Goal: Information Seeking & Learning: Find specific page/section

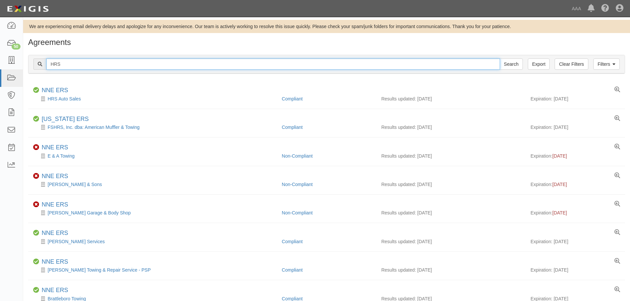
click at [97, 64] on input "HRS" at bounding box center [272, 63] width 453 height 11
type input "cross"
click at [499, 58] on input "Search" at bounding box center [510, 63] width 23 height 11
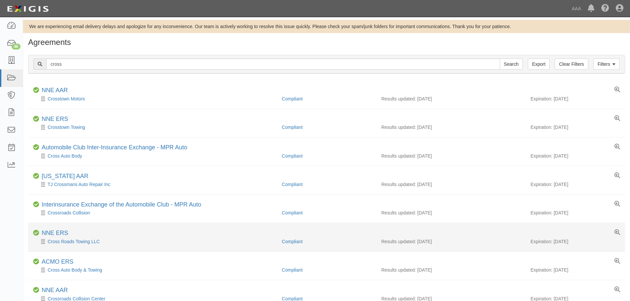
click at [81, 245] on div "Cross Roads Towing LLC" at bounding box center [155, 241] width 244 height 7
click at [81, 242] on link "Cross Roads Towing LLC" at bounding box center [74, 241] width 52 height 5
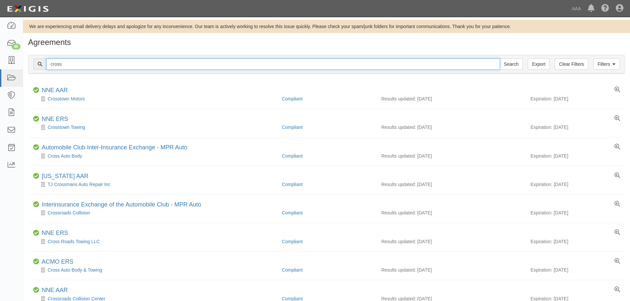
click at [92, 64] on input "cross" at bounding box center [272, 63] width 453 height 11
type input "[PERSON_NAME]"
click at [499, 58] on input "Search" at bounding box center [510, 63] width 23 height 11
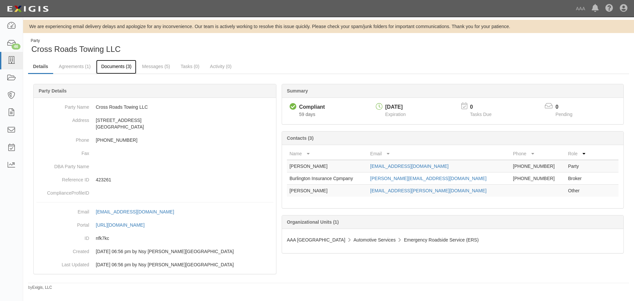
click at [119, 70] on link "Documents (3)" at bounding box center [116, 67] width 40 height 14
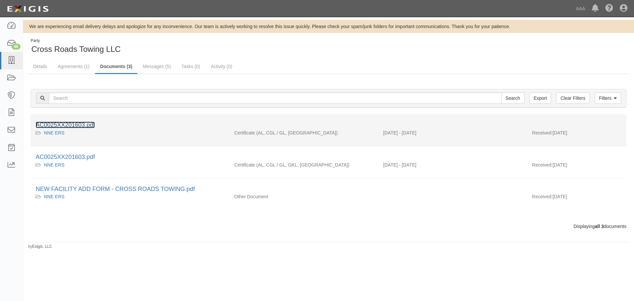
click at [87, 122] on link "AC0025XX201603.pdf" at bounding box center [65, 125] width 59 height 7
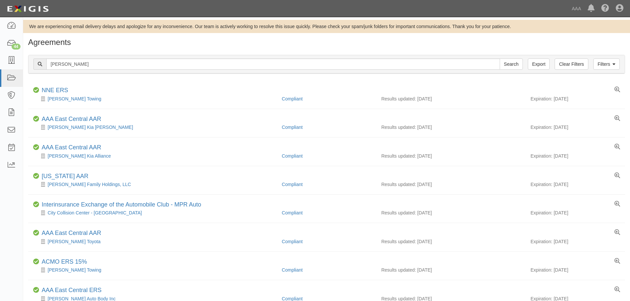
click at [73, 98] on link "[PERSON_NAME] Towing" at bounding box center [75, 98] width 54 height 5
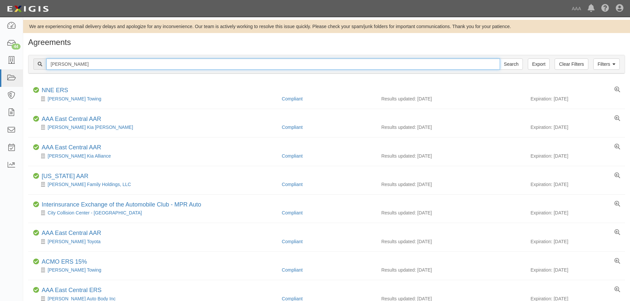
click at [76, 61] on input "gately" at bounding box center [272, 63] width 453 height 11
click at [77, 61] on input "gately" at bounding box center [272, 63] width 453 height 11
click at [499, 58] on input "Search" at bounding box center [510, 63] width 23 height 11
click at [195, 62] on input "north shore" at bounding box center [272, 63] width 453 height 11
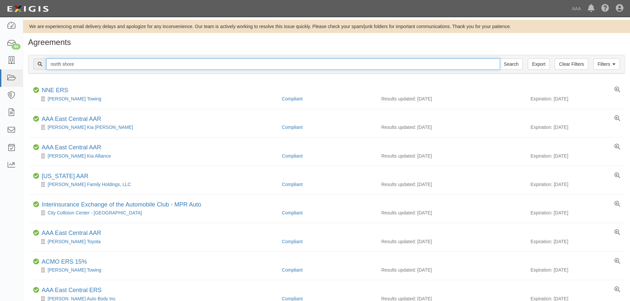
click at [195, 62] on input "north shore" at bounding box center [272, 63] width 453 height 11
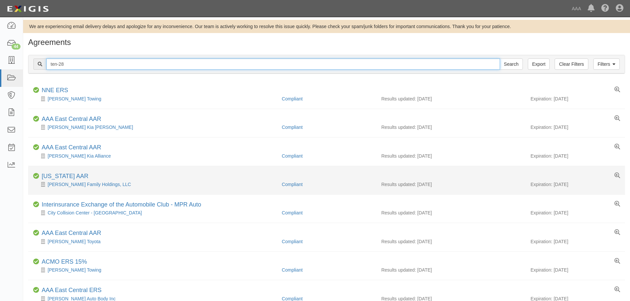
type input "ten-28"
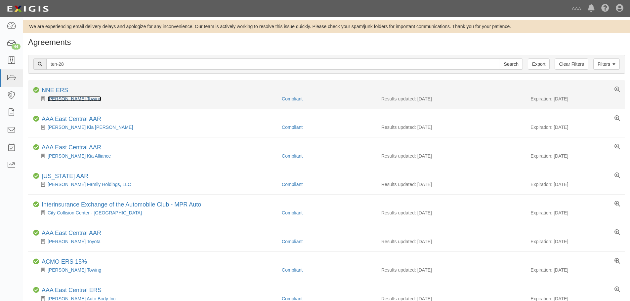
click at [69, 98] on link "Gately's Towing" at bounding box center [75, 98] width 54 height 5
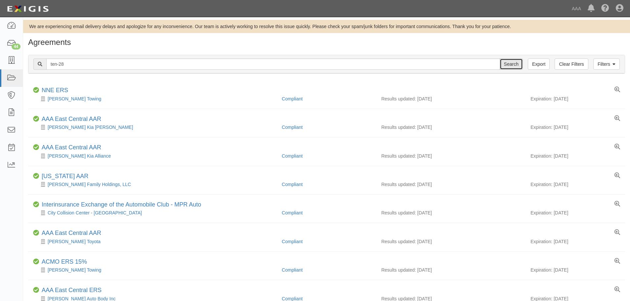
click at [509, 64] on input "Search" at bounding box center [510, 63] width 23 height 11
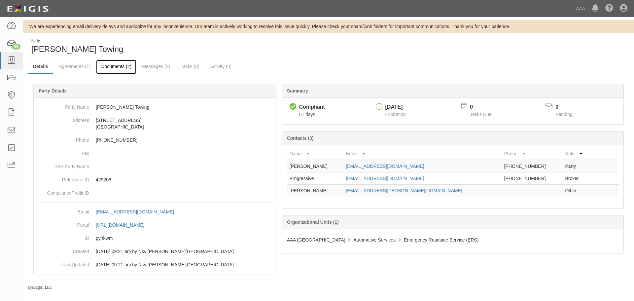
click at [119, 71] on link "Documents (2)" at bounding box center [116, 67] width 40 height 14
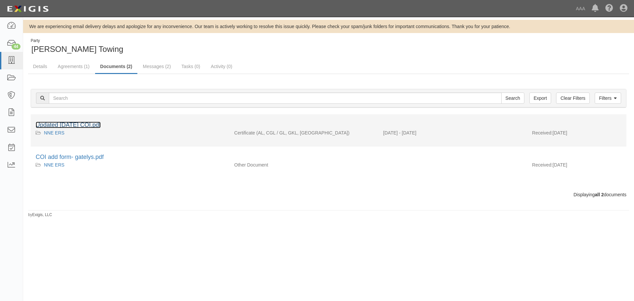
click at [82, 124] on link "Updated [DATE] COI.pdf" at bounding box center [68, 125] width 65 height 7
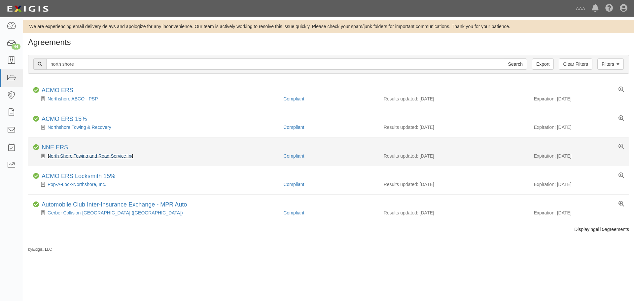
click at [92, 154] on link "North Shore Towing and Road Service Inc" at bounding box center [91, 155] width 86 height 5
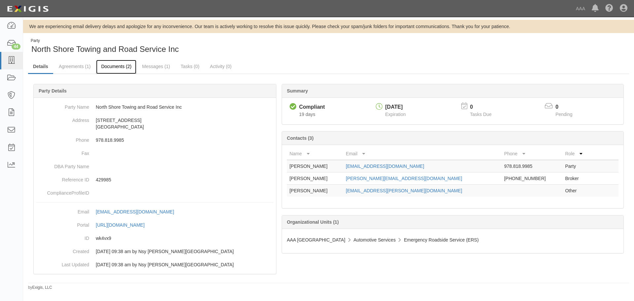
click at [116, 63] on link "Documents (2)" at bounding box center [116, 67] width 40 height 14
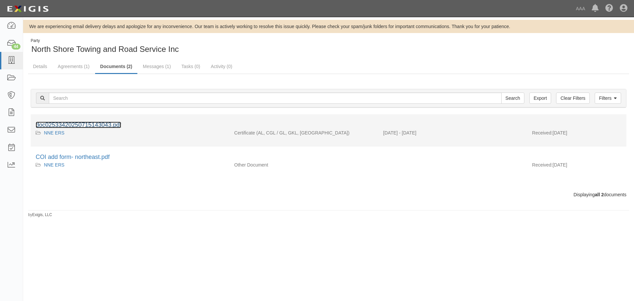
click at [76, 127] on link "doc02533420250715143043.pdf" at bounding box center [79, 125] width 86 height 7
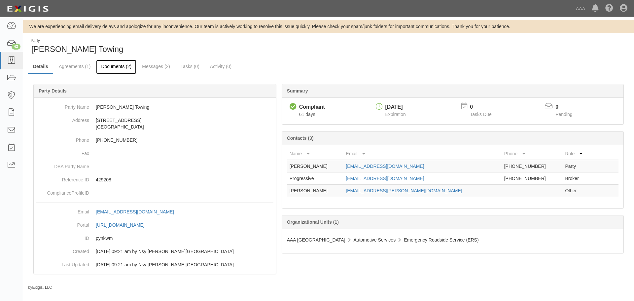
click at [98, 69] on link "Documents (2)" at bounding box center [116, 67] width 40 height 14
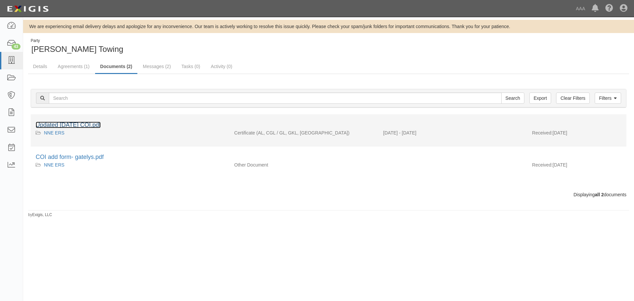
click at [74, 125] on link "Updated [DATE] COI.pdf" at bounding box center [68, 125] width 65 height 7
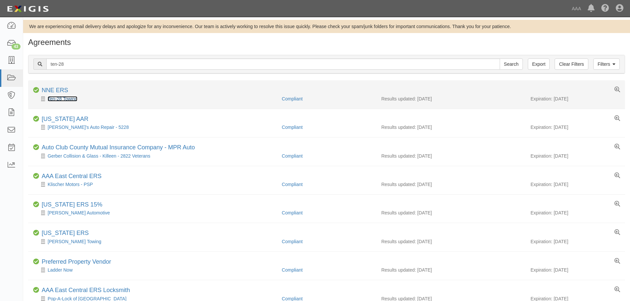
click at [66, 99] on link "Ten-28 Towing" at bounding box center [63, 98] width 30 height 5
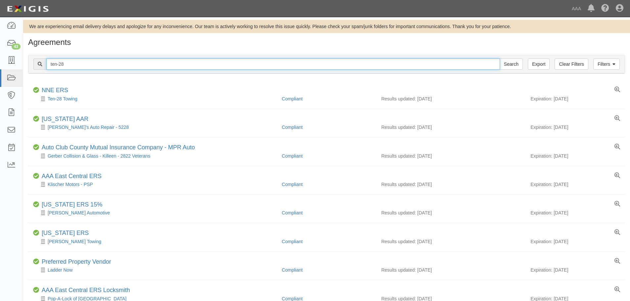
click at [74, 63] on input "ten-28" at bounding box center [272, 63] width 453 height 11
type input "torres"
click at [499, 58] on input "Search" at bounding box center [510, 63] width 23 height 11
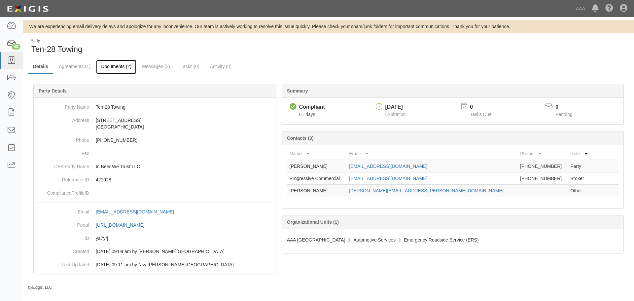
click at [124, 62] on link "Documents (2)" at bounding box center [116, 67] width 40 height 14
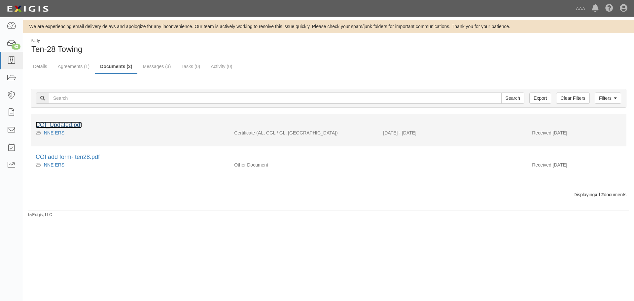
click at [63, 123] on link "COI_Updated.pdf" at bounding box center [59, 125] width 46 height 7
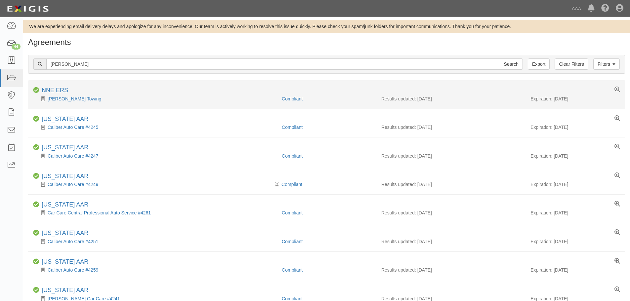
click at [66, 102] on div "[PERSON_NAME] Towing" at bounding box center [155, 99] width 244 height 7
click at [65, 100] on link "[PERSON_NAME] Towing" at bounding box center [75, 98] width 54 height 5
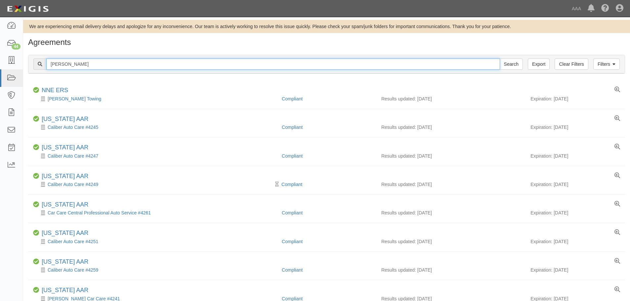
click at [70, 61] on input "torres" at bounding box center [272, 63] width 453 height 11
type input "gauthier"
click at [499, 58] on input "Search" at bounding box center [510, 63] width 23 height 11
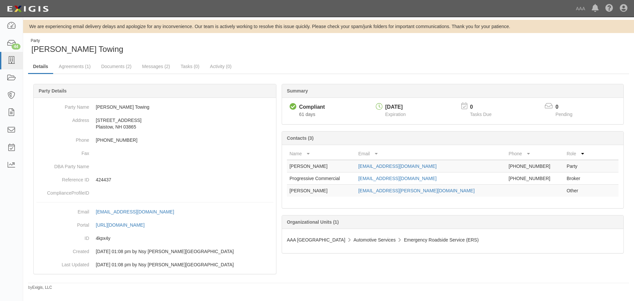
click at [114, 76] on div "Summary Compliant Compliant 61 days 12/30/2025 Expiration 0 Tasks Due 0 Pending…" at bounding box center [328, 84] width 601 height 20
click at [116, 62] on link "Documents (2)" at bounding box center [116, 67] width 40 height 14
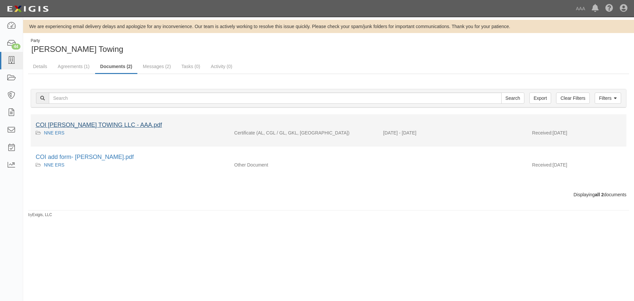
click at [75, 122] on div "COI [PERSON_NAME] TOWING LLC - AAA.pdf" at bounding box center [329, 125] width 586 height 9
click at [76, 124] on link "COI [PERSON_NAME] TOWING LLC - AAA.pdf" at bounding box center [99, 125] width 126 height 7
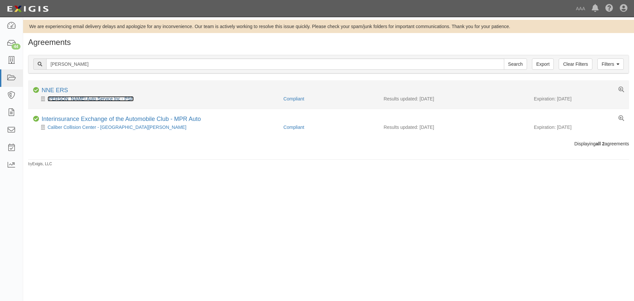
click at [83, 98] on link "[PERSON_NAME] Auto Service Inc - PSP" at bounding box center [91, 98] width 86 height 5
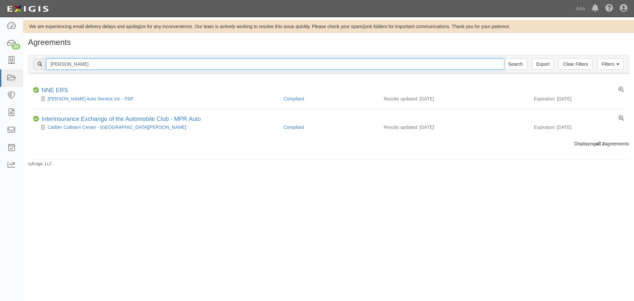
click at [75, 64] on input "gauthier" at bounding box center [275, 63] width 458 height 11
type input "pine ridge"
click at [504, 58] on input "Search" at bounding box center [515, 63] width 23 height 11
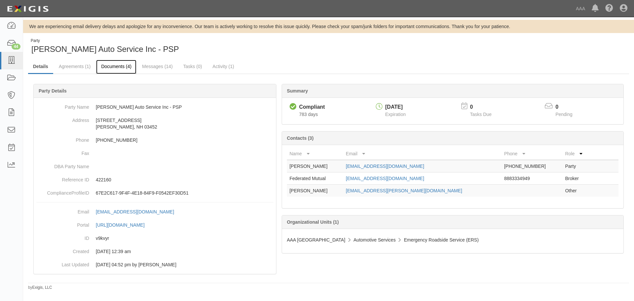
click at [117, 68] on link "Documents (4)" at bounding box center [116, 67] width 40 height 14
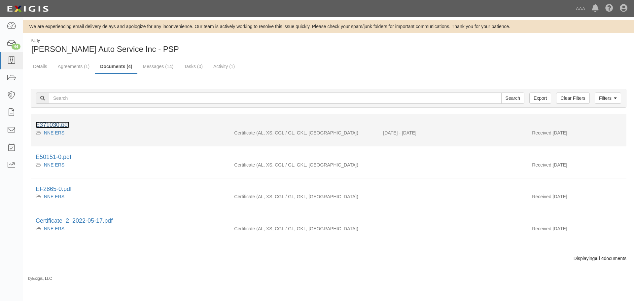
click at [68, 124] on link "E371030.pdf" at bounding box center [53, 125] width 34 height 7
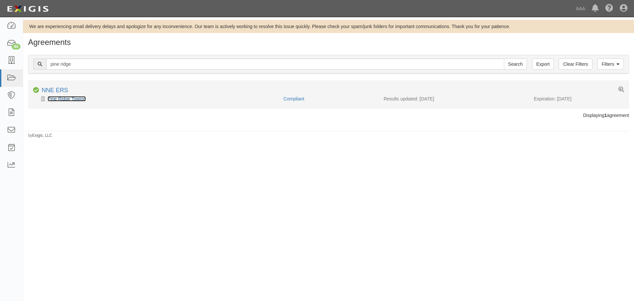
click at [77, 99] on link "Pine Ridge Towing" at bounding box center [67, 98] width 38 height 5
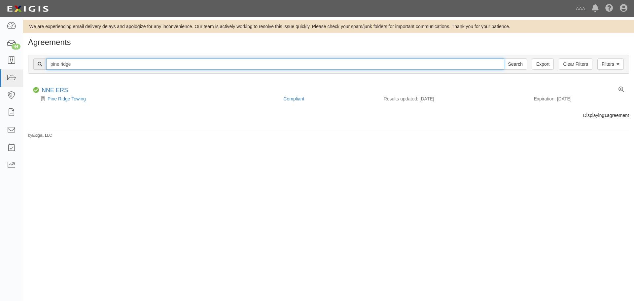
click at [134, 65] on input "pine ridge" at bounding box center [275, 63] width 458 height 11
type input "whiting"
click at [504, 58] on input "Search" at bounding box center [515, 63] width 23 height 11
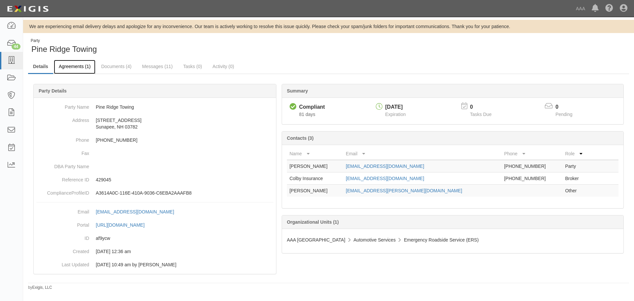
click at [75, 66] on link "Agreements (1)" at bounding box center [75, 67] width 42 height 14
click at [106, 68] on link "Documents (4)" at bounding box center [116, 67] width 40 height 14
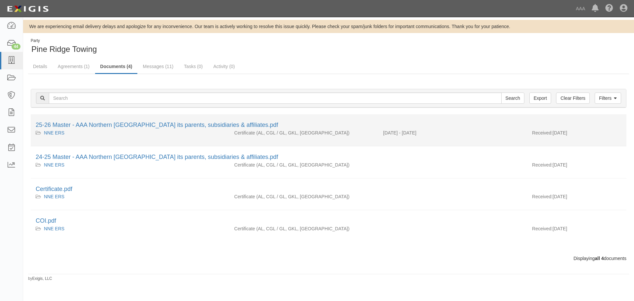
click at [106, 119] on li "25-26 Master - AAA Northern New England its parents, subsidiaries & affiliates.…" at bounding box center [329, 130] width 596 height 32
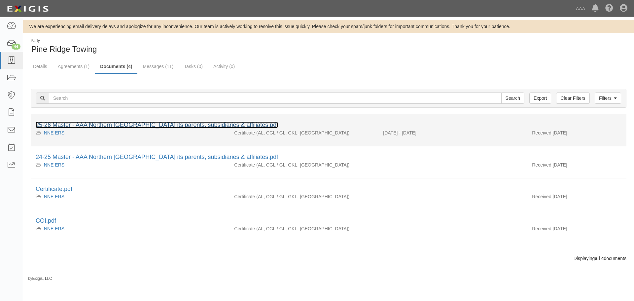
click at [109, 124] on link "25-26 Master - AAA Northern [GEOGRAPHIC_DATA] its parents, subsidiaries & affil…" at bounding box center [157, 125] width 243 height 7
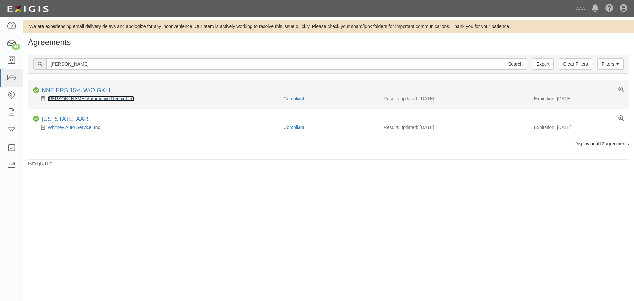
click at [96, 99] on link "[PERSON_NAME] Automotive Repair LLC" at bounding box center [91, 98] width 87 height 5
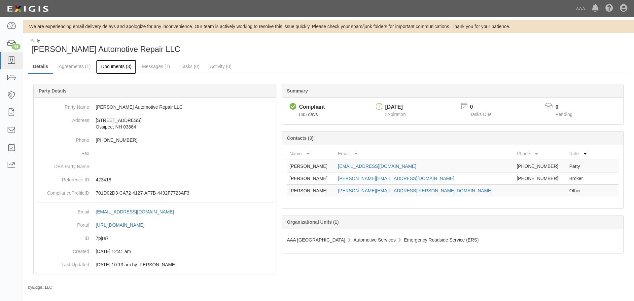
click at [122, 68] on link "Documents (3)" at bounding box center [116, 67] width 40 height 14
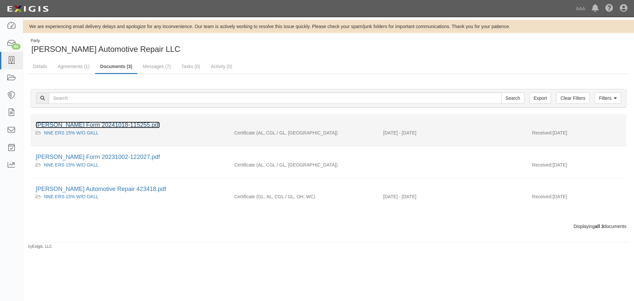
click at [69, 122] on link "[PERSON_NAME] Form 20241018-115255.pdf" at bounding box center [98, 125] width 124 height 7
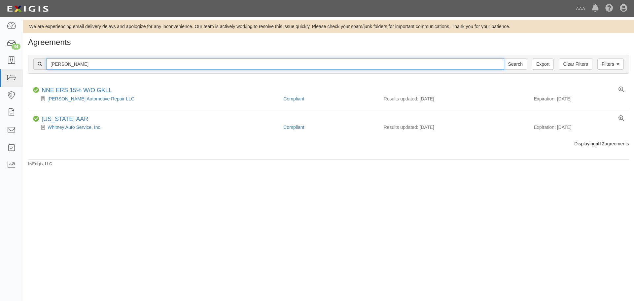
click at [102, 66] on input "whiting" at bounding box center [275, 63] width 458 height 11
type input "dana"
click at [504, 58] on input "Search" at bounding box center [515, 63] width 23 height 11
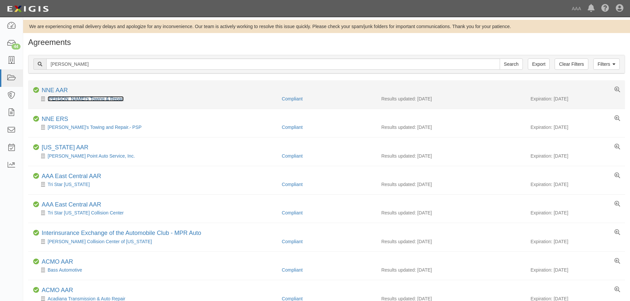
click at [84, 100] on link "[PERSON_NAME]'s Towing & Repair" at bounding box center [86, 98] width 76 height 5
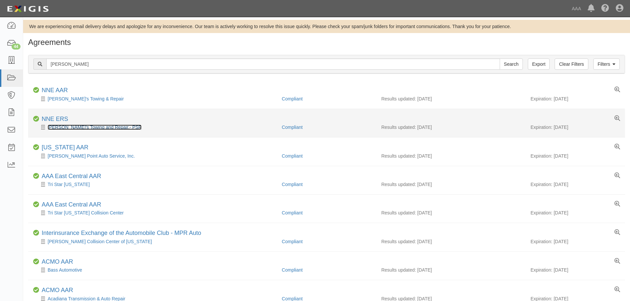
click at [92, 128] on link "[PERSON_NAME]'s Towing and Repair.- PSP" at bounding box center [95, 127] width 94 height 5
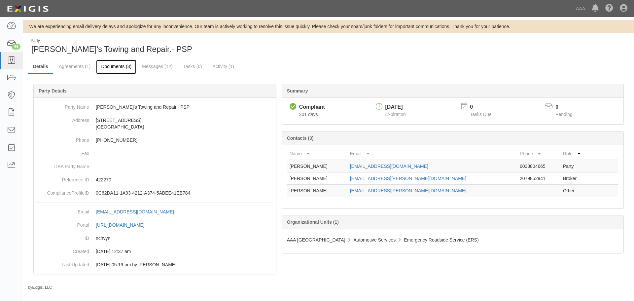
click at [108, 65] on link "Documents (3)" at bounding box center [116, 67] width 40 height 14
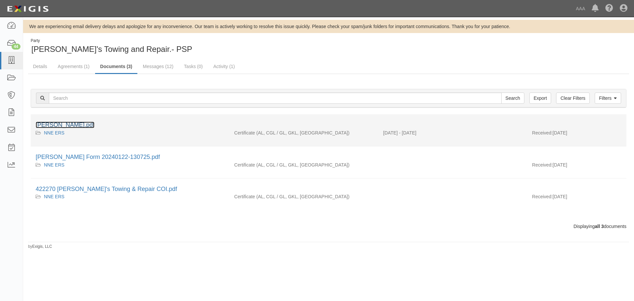
click at [58, 124] on link "[PERSON_NAME].pdf" at bounding box center [65, 125] width 59 height 7
